Goal: Find specific page/section: Find specific page/section

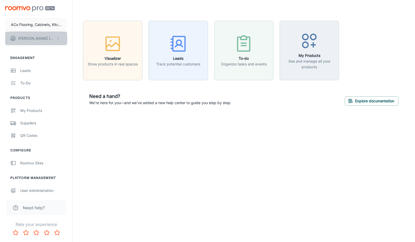
click at [36, 40] on p "[PERSON_NAME]" at bounding box center [36, 39] width 37 height 6
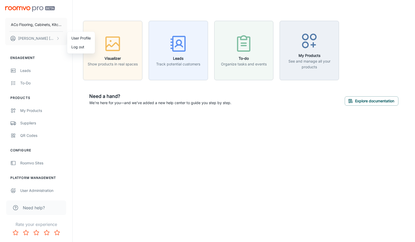
click at [38, 22] on div at bounding box center [207, 121] width 415 height 242
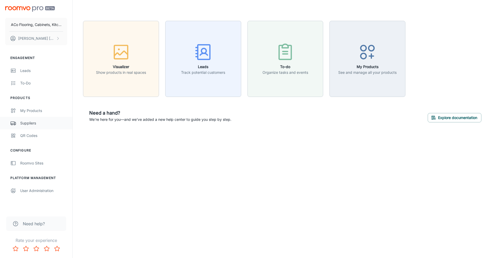
click at [35, 123] on div "Suppliers" at bounding box center [43, 123] width 47 height 6
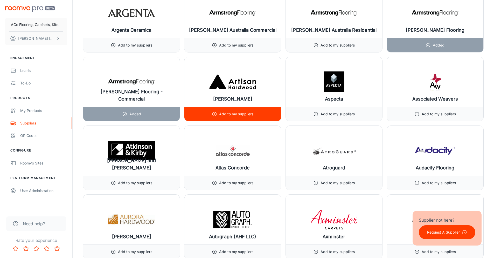
scroll to position [713, 0]
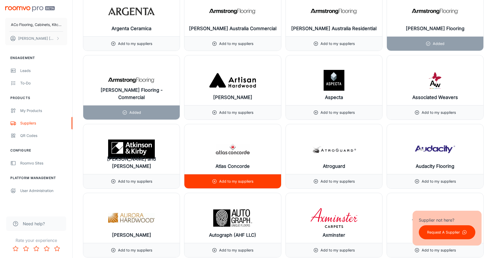
click at [225, 143] on img at bounding box center [232, 149] width 47 height 21
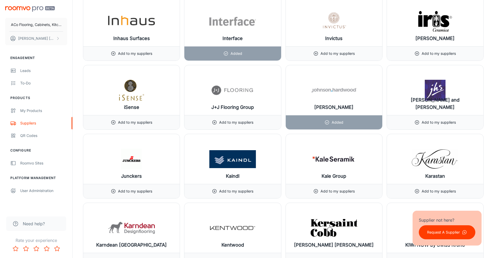
scroll to position [3406, 0]
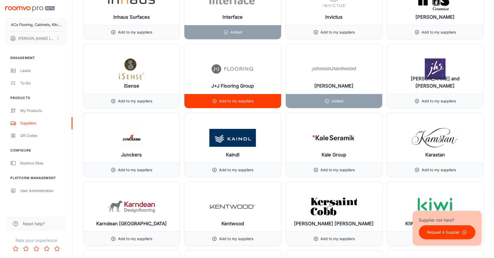
click at [247, 74] on img at bounding box center [232, 68] width 47 height 21
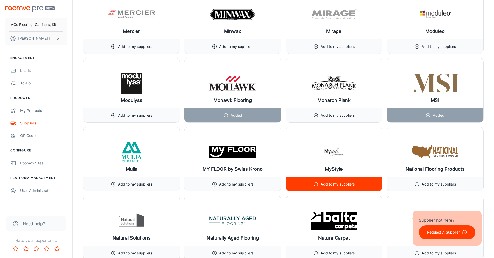
scroll to position [4350, 0]
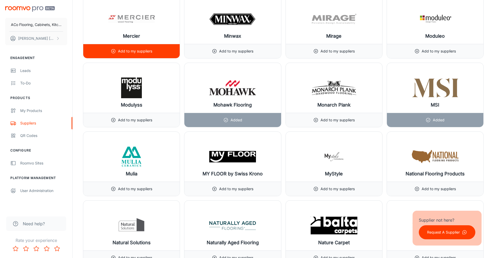
click at [143, 33] on div "Mercier" at bounding box center [131, 19] width 97 height 50
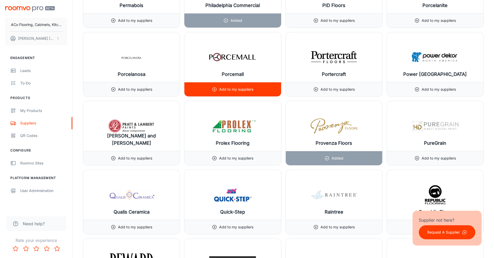
scroll to position [5072, 0]
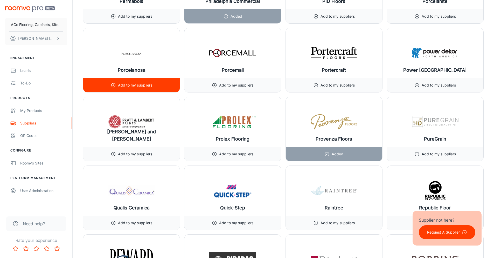
click at [147, 68] on div "Porcelanosa" at bounding box center [131, 53] width 97 height 50
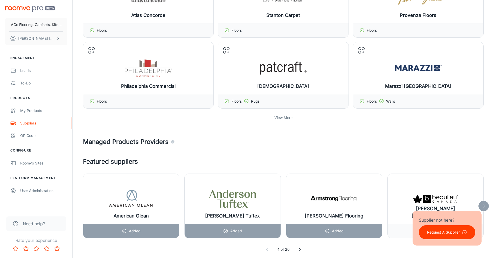
scroll to position [0, 0]
